Goal: Task Accomplishment & Management: Use online tool/utility

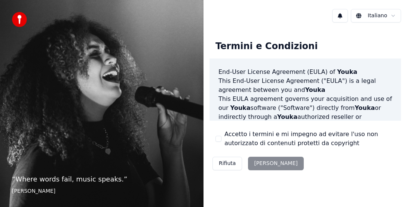
click at [220, 136] on button "Accetto i termini e mi impegno ad evitare l'uso non autorizzato di contenuti pr…" at bounding box center [219, 139] width 6 height 6
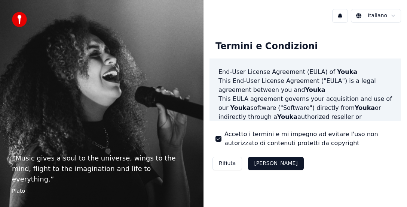
click at [262, 164] on button "Accetta" at bounding box center [275, 163] width 55 height 13
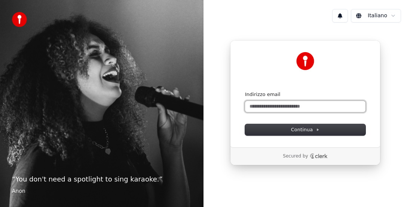
click at [279, 109] on input "Indirizzo email" at bounding box center [305, 106] width 121 height 11
click at [273, 108] on input "Indirizzo email" at bounding box center [305, 106] width 121 height 11
click at [264, 105] on input "Indirizzo email" at bounding box center [305, 106] width 121 height 11
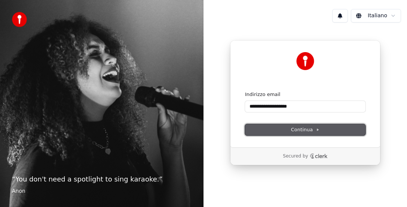
click at [305, 128] on span "Continua" at bounding box center [305, 129] width 28 height 7
type input "**********"
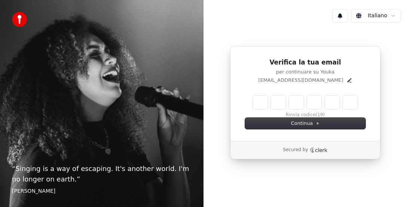
click at [265, 104] on input "Enter verification code" at bounding box center [305, 101] width 105 height 13
type input "******"
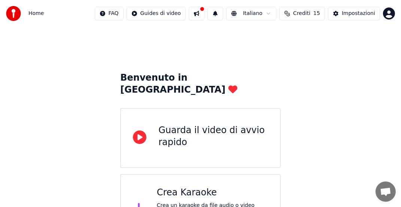
click at [179, 186] on div "Crea Karaoke" at bounding box center [212, 192] width 111 height 12
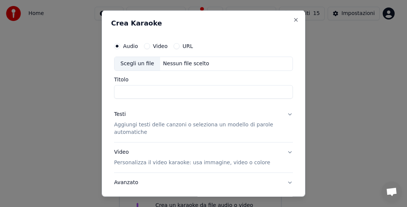
click at [147, 92] on input "Titolo" at bounding box center [203, 91] width 179 height 13
click at [136, 64] on div "Scegli un file" at bounding box center [138, 63] width 46 height 13
type input "**********"
click at [139, 125] on p "Aggiungi testi delle canzoni o seleziona un modello di parole automatiche" at bounding box center [197, 128] width 167 height 15
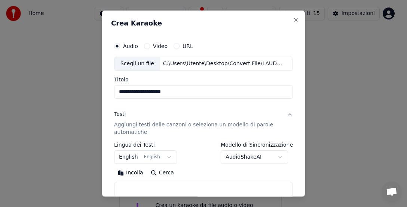
click at [164, 158] on button "English English" at bounding box center [145, 156] width 63 height 13
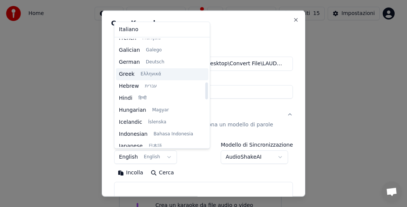
scroll to position [200, 0]
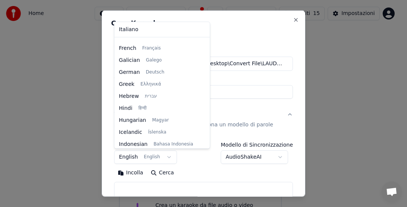
click at [231, 110] on body "**********" at bounding box center [200, 122] width 401 height 244
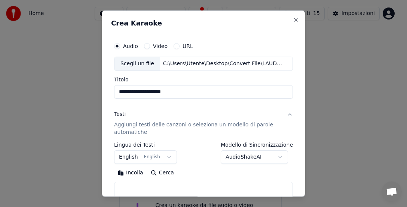
click at [278, 156] on body "**********" at bounding box center [200, 122] width 401 height 244
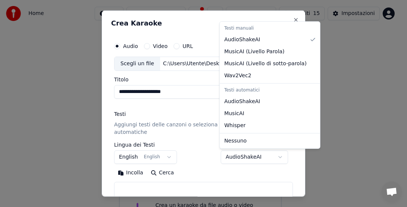
select select "****"
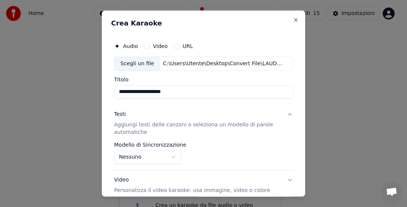
click at [148, 126] on p "Aggiungi testi delle canzoni o seleziona un modello di parole automatiche" at bounding box center [197, 128] width 167 height 15
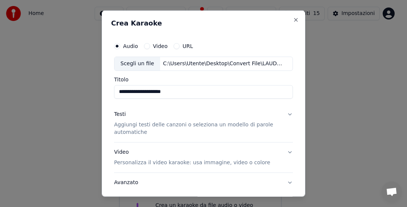
click at [148, 126] on p "Aggiungi testi delle canzoni o seleziona un modello di parole automatiche" at bounding box center [197, 128] width 167 height 15
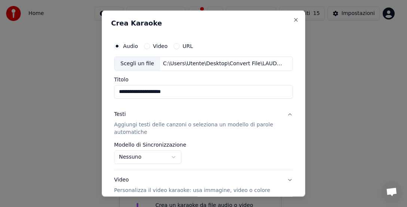
click at [132, 134] on p "Aggiungi testi delle canzoni o seleziona un modello di parole automatiche" at bounding box center [197, 128] width 167 height 15
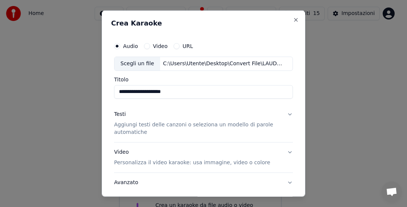
click at [145, 163] on p "Personalizza il video karaoke: usa immagine, video o colore" at bounding box center [192, 162] width 156 height 7
click at [230, 175] on button "Colore" at bounding box center [233, 175] width 6 height 6
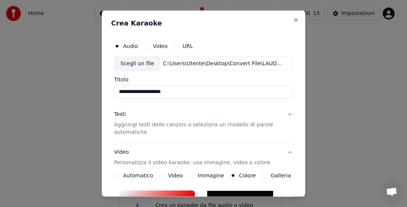
click at [228, 193] on div at bounding box center [240, 208] width 67 height 37
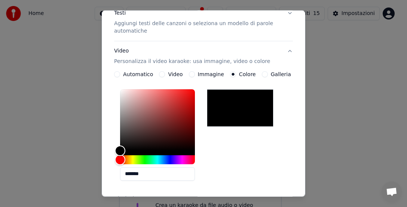
scroll to position [103, 0]
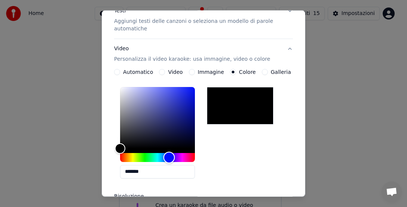
click at [169, 158] on div "Hue" at bounding box center [157, 157] width 75 height 9
click at [262, 73] on button "Galleria" at bounding box center [265, 72] width 6 height 6
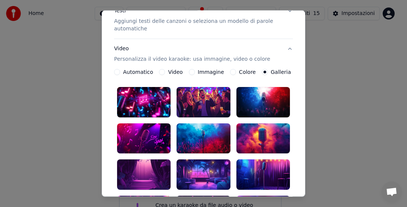
click at [230, 72] on button "Colore" at bounding box center [233, 72] width 6 height 6
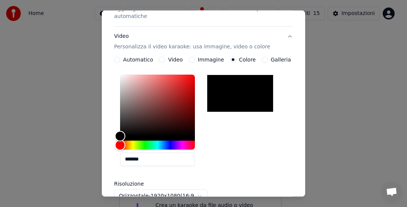
scroll to position [0, 0]
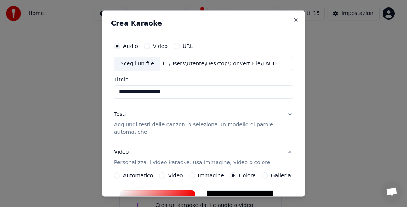
click at [283, 113] on button "Testi Aggiungi testi delle canzoni o seleziona un modello di parole automatiche" at bounding box center [203, 122] width 179 height 37
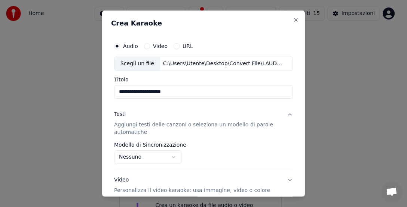
click at [135, 133] on p "Aggiungi testi delle canzoni o seleziona un modello di parole automatiche" at bounding box center [197, 128] width 167 height 15
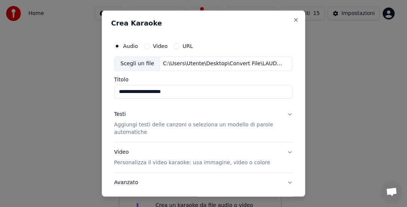
click at [146, 45] on button "Video" at bounding box center [147, 46] width 6 height 6
click at [121, 46] on div "Audio" at bounding box center [126, 46] width 24 height 6
click at [119, 46] on button "Audio" at bounding box center [117, 46] width 6 height 6
click at [131, 64] on div "Scegli un file" at bounding box center [138, 63] width 46 height 13
type input "**********"
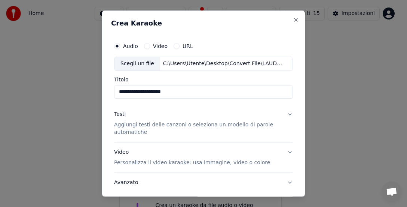
click at [127, 127] on p "Aggiungi testi delle canzoni o seleziona un modello di parole automatiche" at bounding box center [197, 128] width 167 height 15
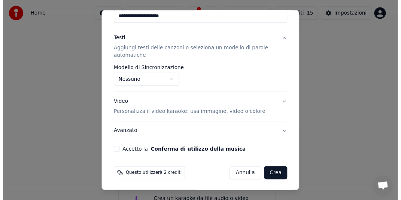
scroll to position [75, 0]
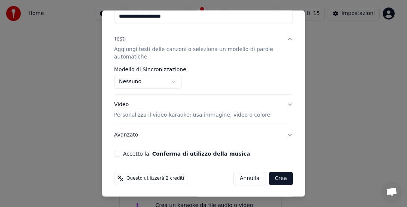
click at [276, 179] on button "Crea" at bounding box center [281, 177] width 24 height 13
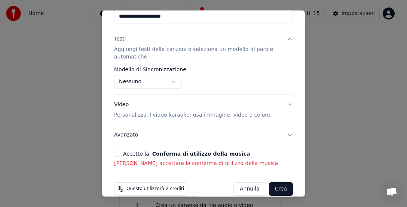
click at [121, 154] on div "Accetto la Conferma di utilizzo della musica" at bounding box center [203, 153] width 179 height 6
click at [119, 153] on button "Accetto la Conferma di utilizzo della musica" at bounding box center [117, 153] width 6 height 6
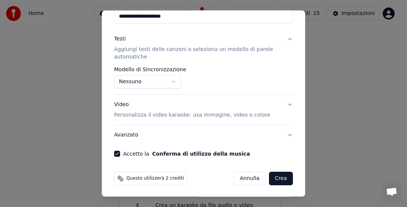
click at [269, 178] on button "Crea" at bounding box center [281, 177] width 24 height 13
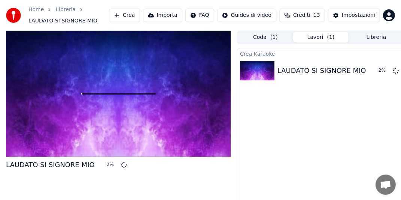
click at [117, 109] on div at bounding box center [118, 94] width 225 height 127
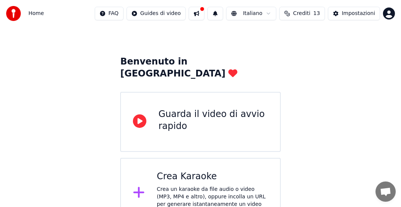
scroll to position [25, 0]
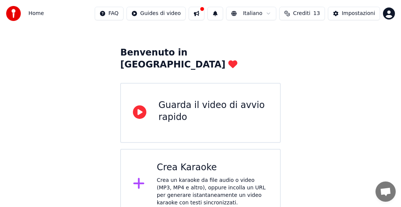
click at [196, 176] on div "Crea un karaoke da file audio o video (MP3, MP4 e altro), oppure incolla un URL…" at bounding box center [212, 191] width 111 height 30
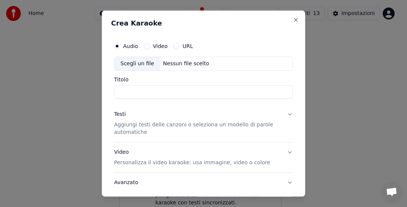
click at [134, 63] on div "Scegli un file" at bounding box center [138, 63] width 46 height 13
type input "**********"
click at [177, 45] on button "URL" at bounding box center [177, 46] width 6 height 6
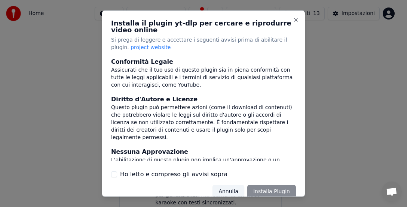
click at [233, 192] on button "Annulla" at bounding box center [229, 191] width 32 height 13
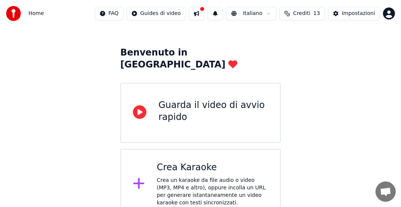
click at [199, 161] on div "Crea Karaoke" at bounding box center [212, 167] width 111 height 12
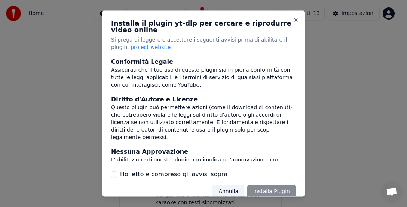
click at [231, 189] on button "Annulla" at bounding box center [229, 191] width 32 height 13
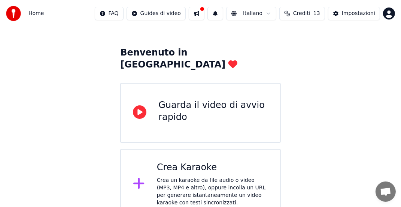
click at [194, 161] on div "Crea Karaoke" at bounding box center [212, 167] width 111 height 12
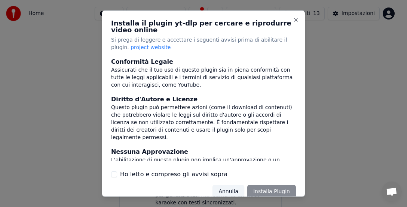
click at [227, 190] on button "Annulla" at bounding box center [229, 191] width 32 height 13
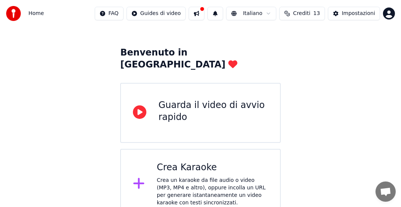
click at [193, 161] on div "Crea Karaoke" at bounding box center [212, 167] width 111 height 12
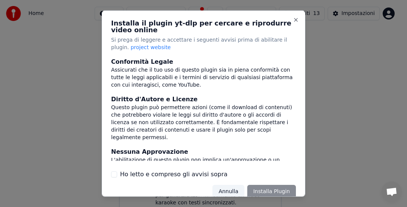
click at [261, 193] on div "Annulla Installa Plugin" at bounding box center [255, 191] width 84 height 13
click at [261, 192] on div "Annulla Installa Plugin" at bounding box center [255, 191] width 84 height 13
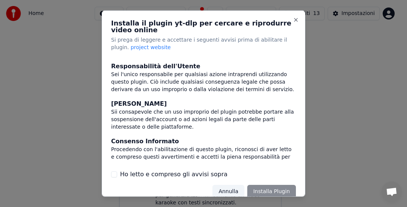
click at [274, 192] on div "Annulla Installa Plugin" at bounding box center [255, 191] width 84 height 13
click at [116, 174] on button "Ho letto e compreso gli avvisi sopra" at bounding box center [114, 174] width 6 height 6
click at [263, 191] on button "Installa Plugin" at bounding box center [272, 191] width 49 height 13
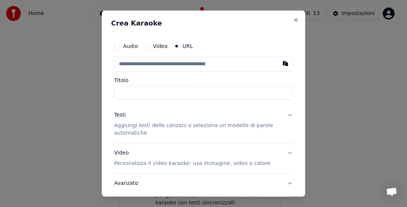
click at [119, 46] on button "Audio" at bounding box center [117, 46] width 6 height 6
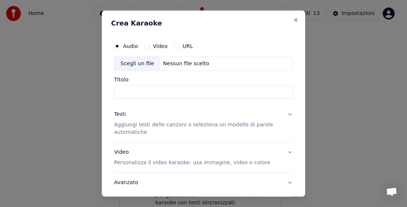
click at [138, 64] on div "Scegli un file" at bounding box center [138, 63] width 46 height 13
type input "**********"
click at [163, 126] on p "Aggiungi testi delle canzoni o seleziona un modello di parole automatiche" at bounding box center [197, 128] width 167 height 15
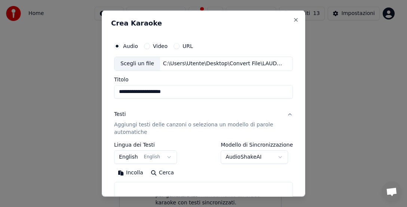
scroll to position [75, 0]
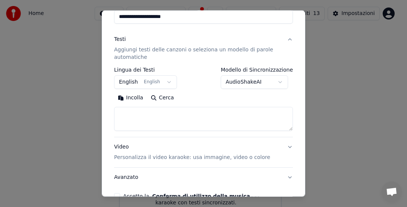
click at [147, 113] on textarea at bounding box center [203, 119] width 179 height 24
paste textarea "**********"
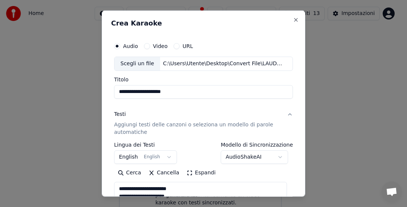
scroll to position [117, 0]
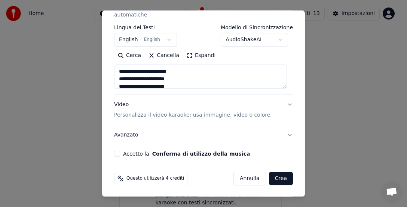
type textarea "**********"
click at [119, 153] on button "Accetto la Conferma di utilizzo della musica" at bounding box center [117, 153] width 6 height 6
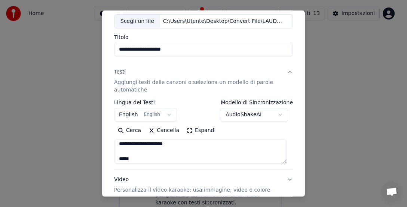
scroll to position [349, 0]
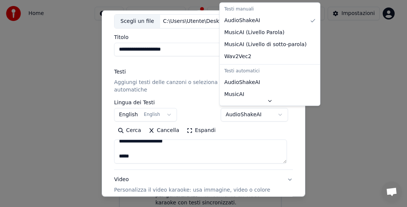
click at [280, 115] on body "**********" at bounding box center [200, 97] width 401 height 244
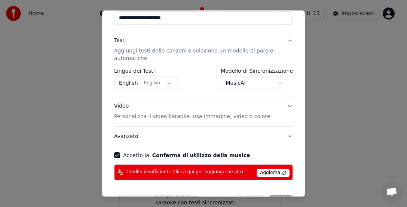
scroll to position [97, 0]
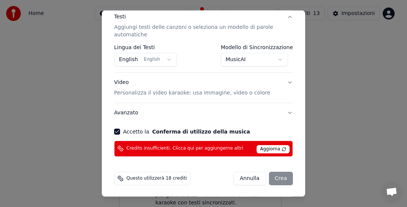
click at [279, 59] on body "**********" at bounding box center [200, 97] width 401 height 244
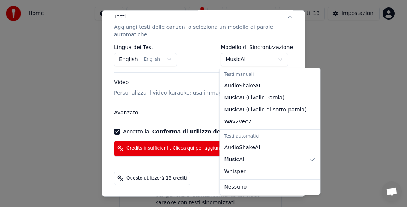
select select "****"
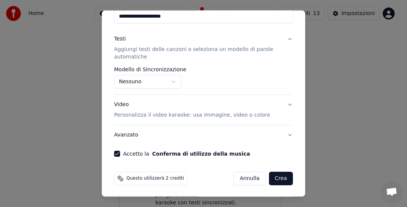
click at [273, 178] on button "Crea" at bounding box center [281, 177] width 24 height 13
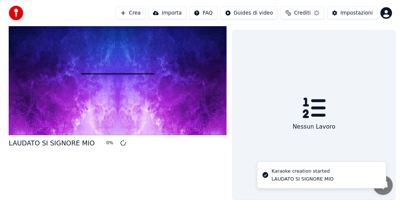
scroll to position [18, 0]
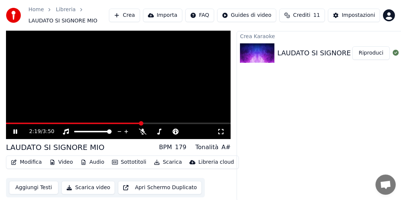
click at [15, 132] on icon at bounding box center [20, 132] width 17 height 6
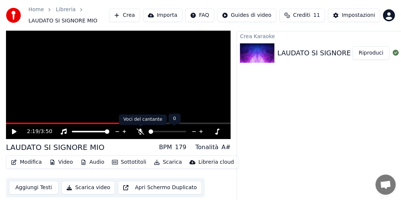
click at [139, 133] on icon at bounding box center [140, 132] width 7 height 6
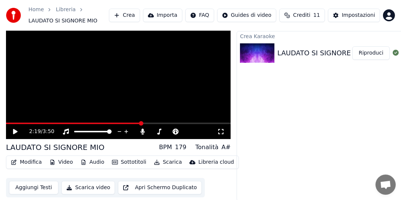
click at [12, 130] on icon at bounding box center [20, 132] width 17 height 6
